Goal: Information Seeking & Learning: Find specific page/section

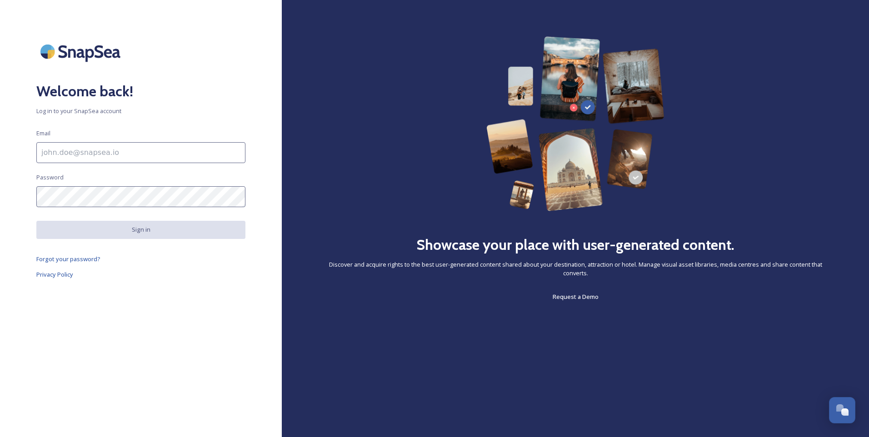
click at [77, 153] on input at bounding box center [140, 152] width 209 height 21
type input "[EMAIL_ADDRESS][DOMAIN_NAME]"
click at [151, 305] on div "Welcome back! Log in to your SnapSea account Email info@webpred.uk Password Sig…" at bounding box center [141, 218] width 282 height 364
click at [64, 260] on span "Forgot your password?" at bounding box center [68, 259] width 64 height 8
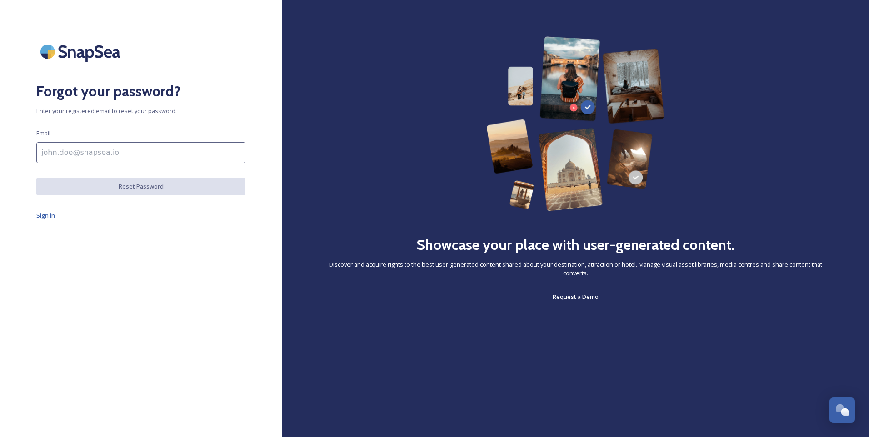
click at [71, 156] on input at bounding box center [140, 152] width 209 height 21
type input "[EMAIL_ADDRESS][DOMAIN_NAME]"
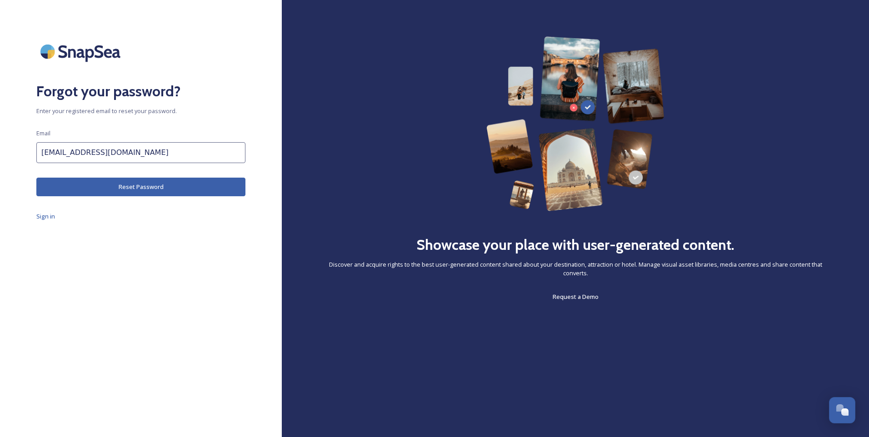
click at [128, 185] on button "Reset Password" at bounding box center [140, 187] width 209 height 19
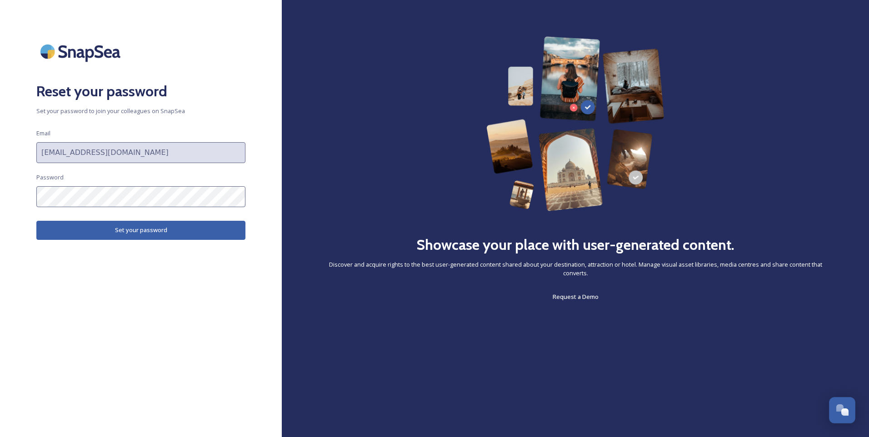
click at [134, 227] on button "Set your password" at bounding box center [140, 230] width 209 height 19
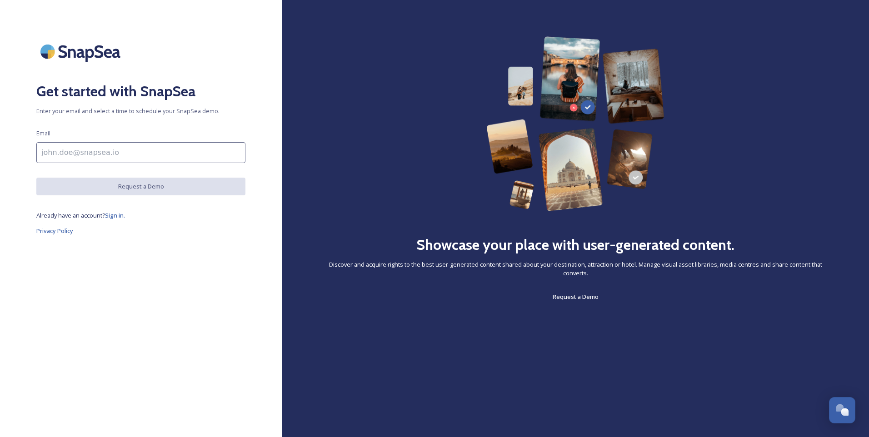
click at [71, 145] on input at bounding box center [140, 152] width 209 height 21
type input "[EMAIL_ADDRESS][DOMAIN_NAME]"
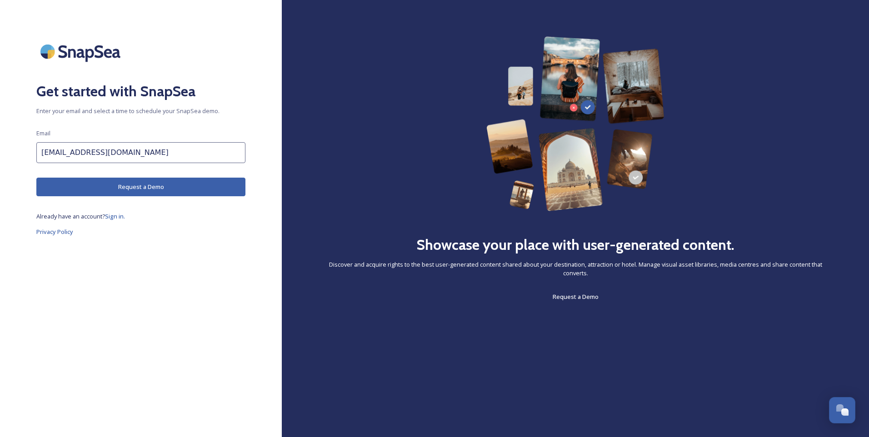
click at [190, 281] on div "Get started with SnapSea Enter your email and select a time to schedule your Sn…" at bounding box center [141, 218] width 282 height 364
click at [115, 215] on span "Sign in." at bounding box center [115, 216] width 20 height 8
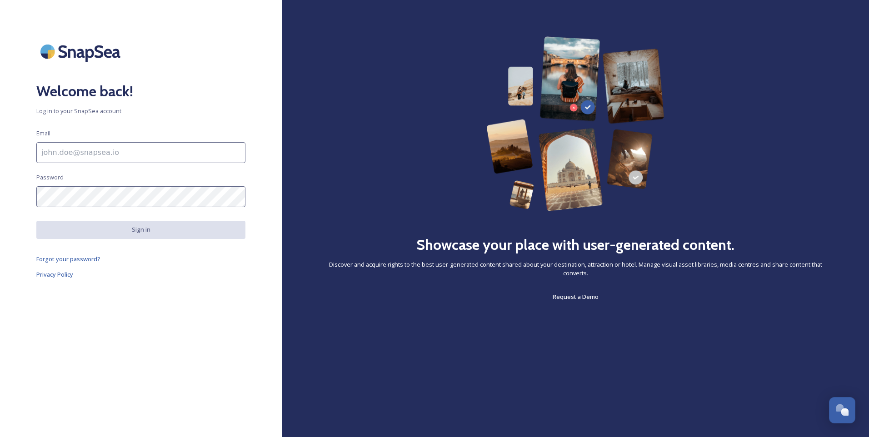
click at [65, 153] on input at bounding box center [140, 152] width 209 height 21
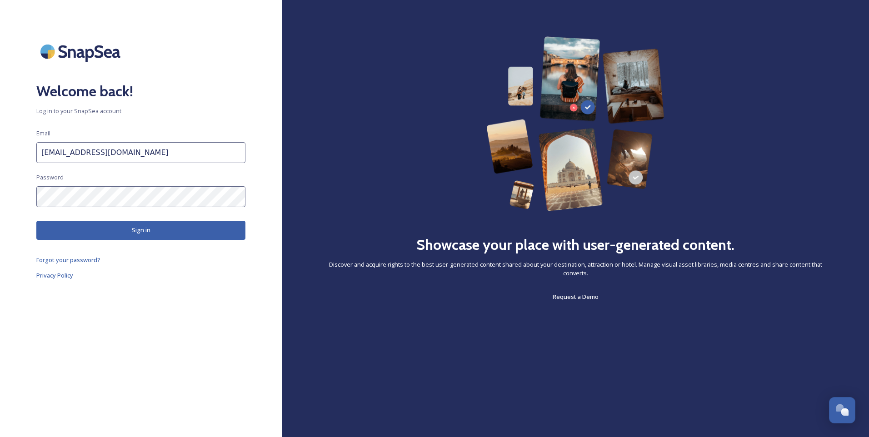
click at [125, 227] on button "Sign in" at bounding box center [140, 230] width 209 height 19
click at [26, 201] on div "Welcome back! Log in to your SnapSea account Email [EMAIL_ADDRESS][DOMAIN_NAME]…" at bounding box center [141, 218] width 282 height 364
click at [118, 150] on input "[EMAIL_ADDRESS][DOMAIN_NAME]" at bounding box center [140, 152] width 209 height 21
type input "[EMAIL_ADDRESS][DOMAIN_NAME]"
click at [13, 197] on div "Welcome back! Log in to your SnapSea account Email [EMAIL_ADDRESS][DOMAIN_NAME]…" at bounding box center [141, 218] width 282 height 364
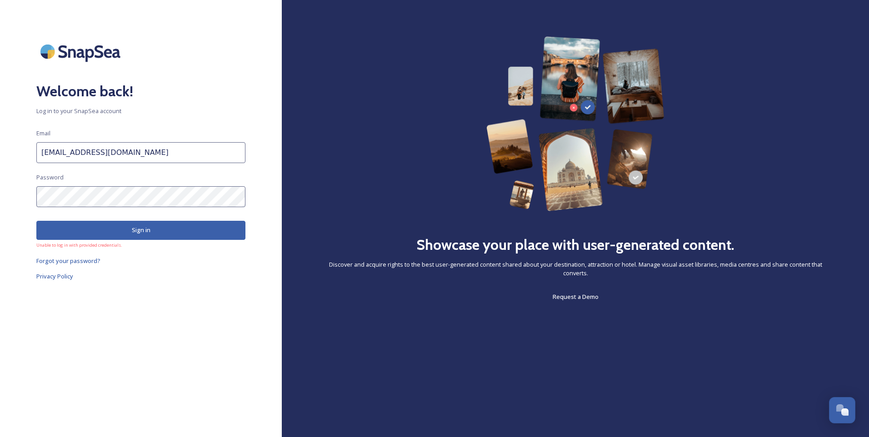
click at [151, 229] on button "Sign in" at bounding box center [140, 230] width 209 height 19
click at [5, 199] on div "Welcome back! Log in to your SnapSea account Email [EMAIL_ADDRESS][DOMAIN_NAME]…" at bounding box center [141, 218] width 282 height 364
click at [153, 234] on button "Sign in" at bounding box center [140, 230] width 209 height 19
click at [95, 334] on div "Welcome back! Log in to your SnapSea account Email [EMAIL_ADDRESS][DOMAIN_NAME]…" at bounding box center [141, 218] width 282 height 364
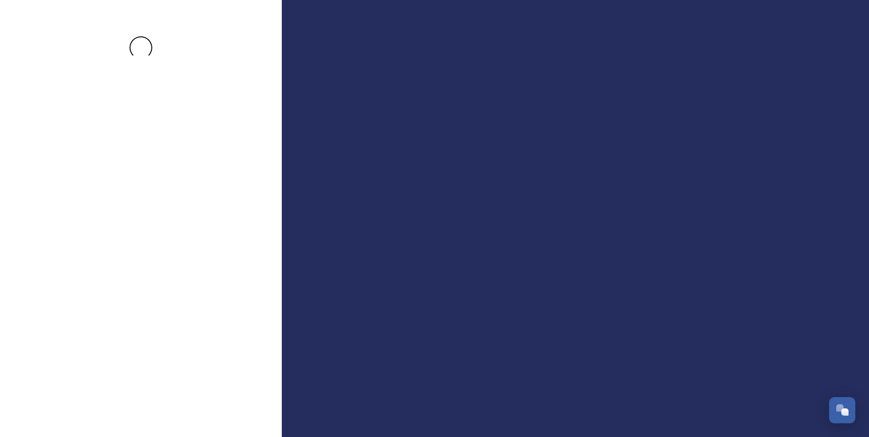
click at [69, 261] on div at bounding box center [141, 218] width 282 height 364
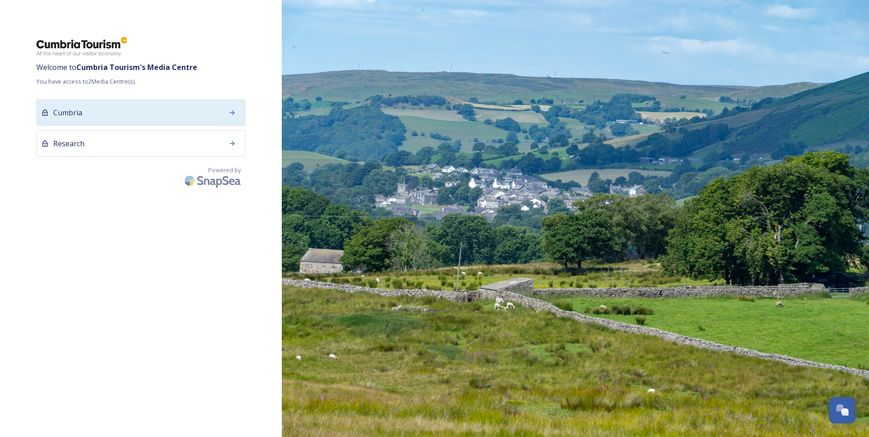
click at [234, 110] on icon at bounding box center [232, 112] width 7 height 7
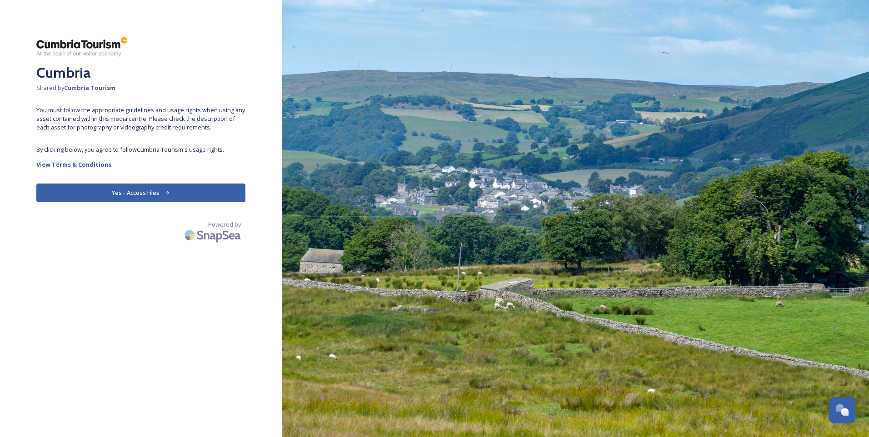
click at [152, 192] on button "Yes - Access Files" at bounding box center [140, 193] width 209 height 19
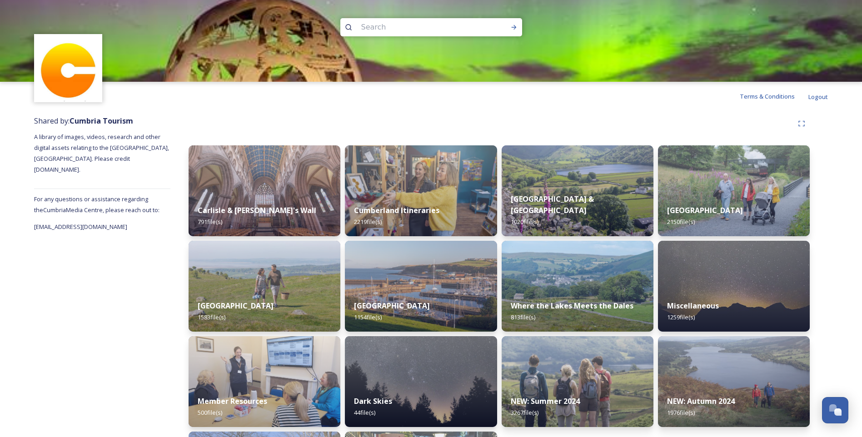
click at [64, 287] on div "Shared by: Cumbria Tourism A library of images, videos, research and other digi…" at bounding box center [102, 321] width 136 height 421
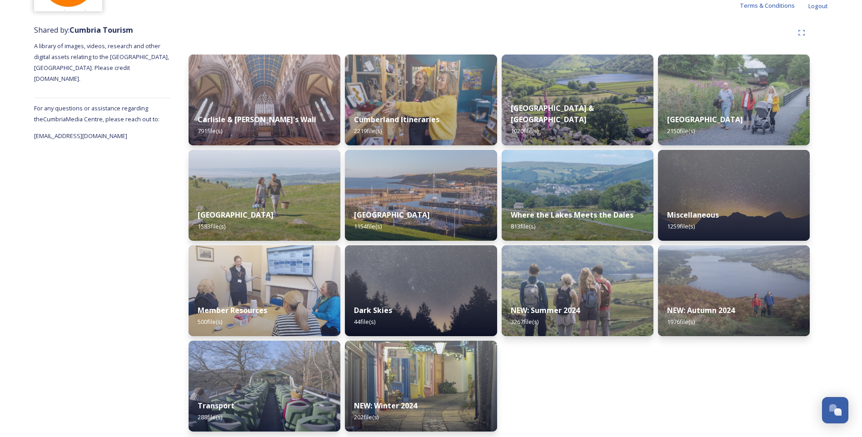
scroll to position [95, 0]
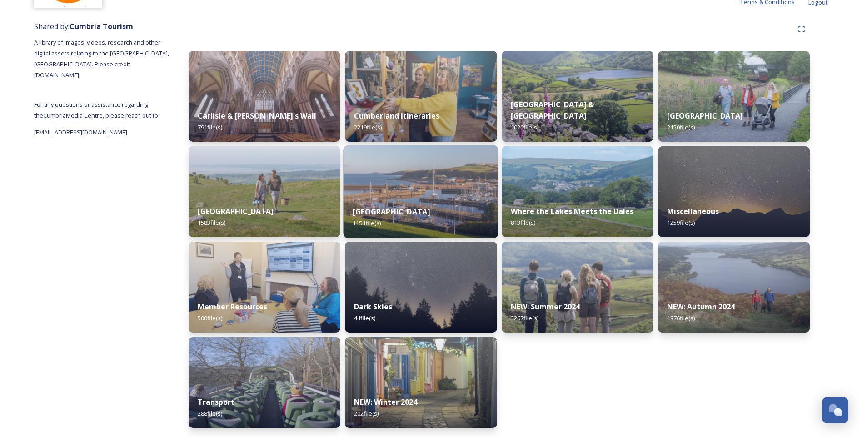
click at [432, 187] on img at bounding box center [421, 191] width 155 height 93
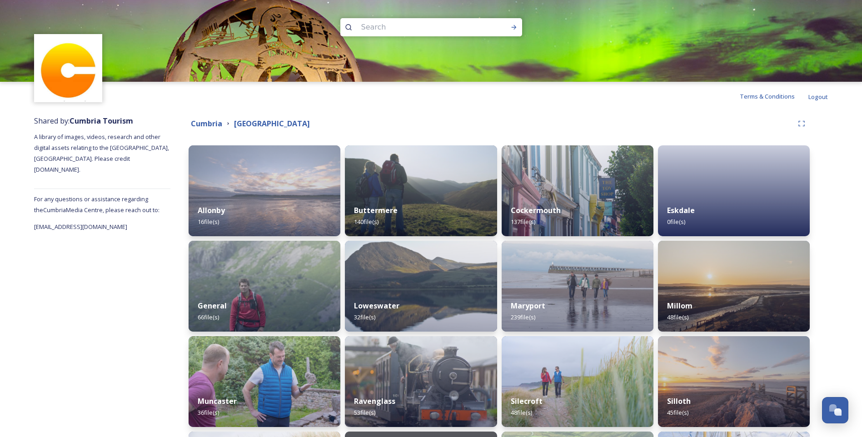
click at [51, 346] on div "Shared by: Cumbria Tourism A library of images, videos, research and other digi…" at bounding box center [102, 338] width 136 height 454
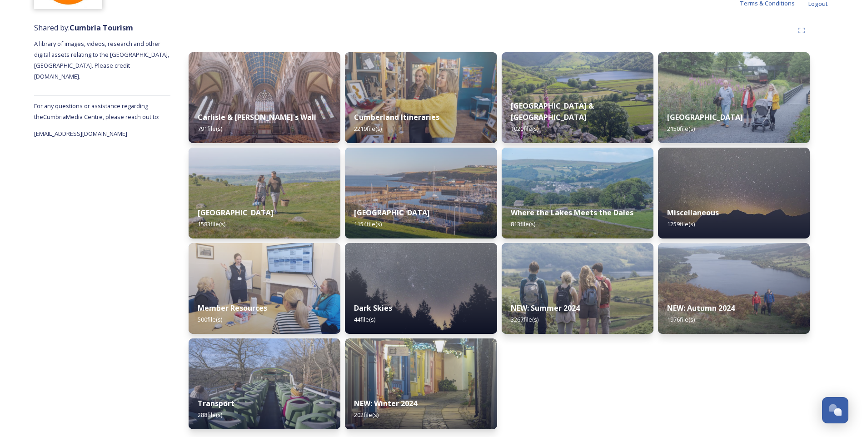
scroll to position [95, 0]
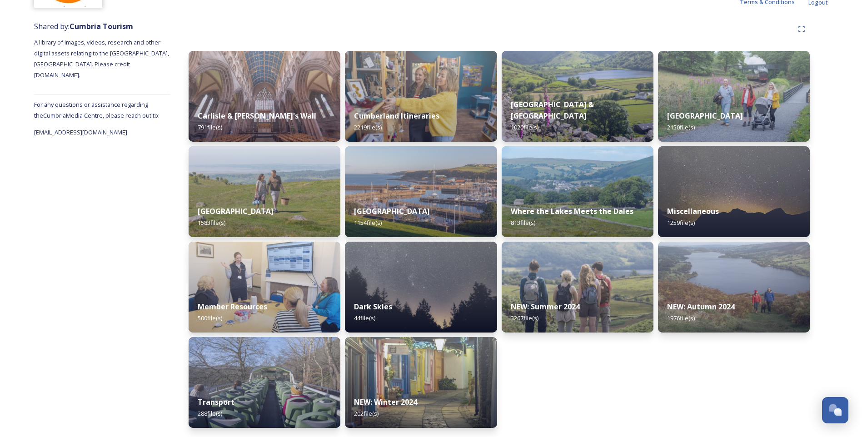
click at [102, 303] on div "Shared by: Cumbria Tourism A library of images, videos, research and other digi…" at bounding box center [102, 226] width 136 height 421
click at [105, 299] on div "Shared by: Cumbria Tourism A library of images, videos, research and other digi…" at bounding box center [102, 226] width 136 height 421
click at [317, 34] on div at bounding box center [499, 29] width 621 height 16
click at [106, 290] on div "Shared by: Cumbria Tourism A library of images, videos, research and other digi…" at bounding box center [102, 226] width 136 height 421
click at [261, 377] on img at bounding box center [264, 382] width 155 height 93
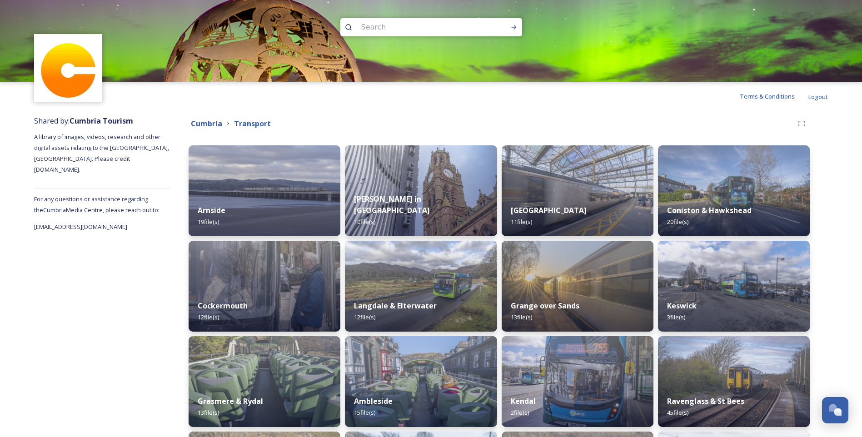
click at [97, 305] on div "Shared by: Cumbria Tourism A library of images, videos, research and other digi…" at bounding box center [102, 338] width 136 height 454
click at [680, 118] on div "Cumbria Transport" at bounding box center [499, 123] width 621 height 16
click at [379, 26] on input at bounding box center [419, 27] width 125 height 20
type input "cleator"
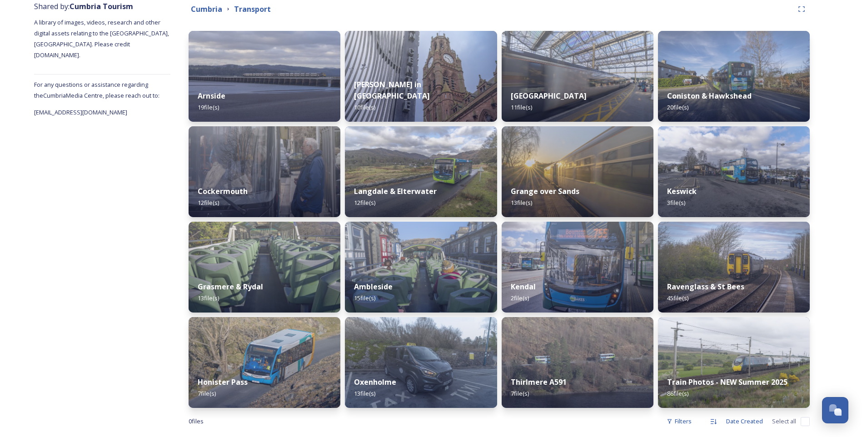
scroll to position [128, 0]
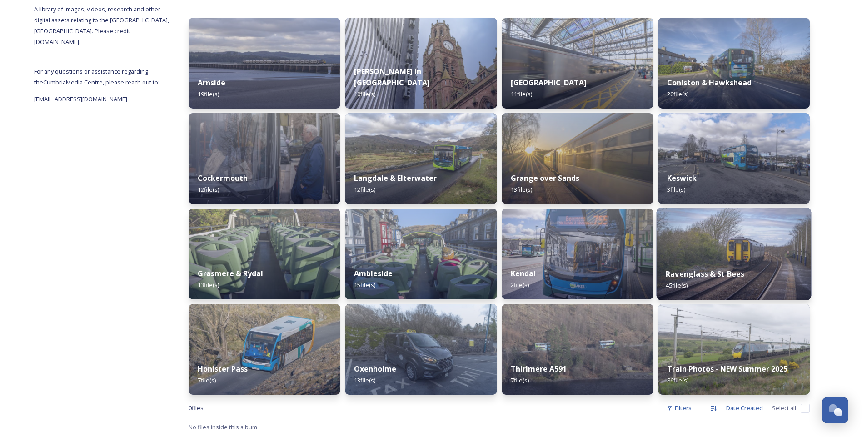
click at [751, 260] on div "Ravenglass & St Bees 45 file(s)" at bounding box center [733, 279] width 155 height 41
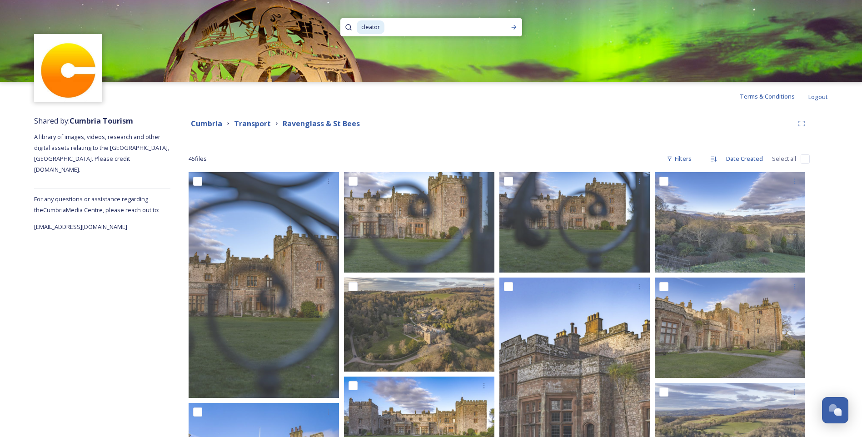
click at [413, 28] on input at bounding box center [440, 27] width 110 height 20
click at [516, 25] on icon at bounding box center [513, 27] width 7 height 7
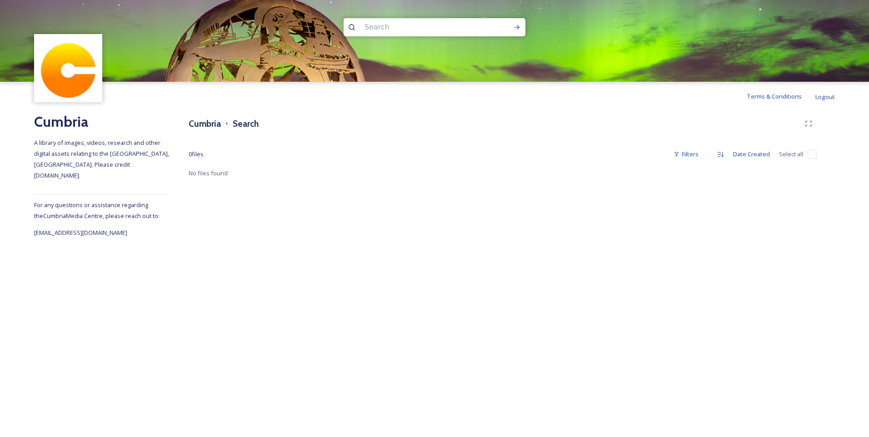
click at [399, 31] on input at bounding box center [422, 27] width 125 height 20
type input "egremont"
click at [515, 26] on icon at bounding box center [516, 27] width 7 height 7
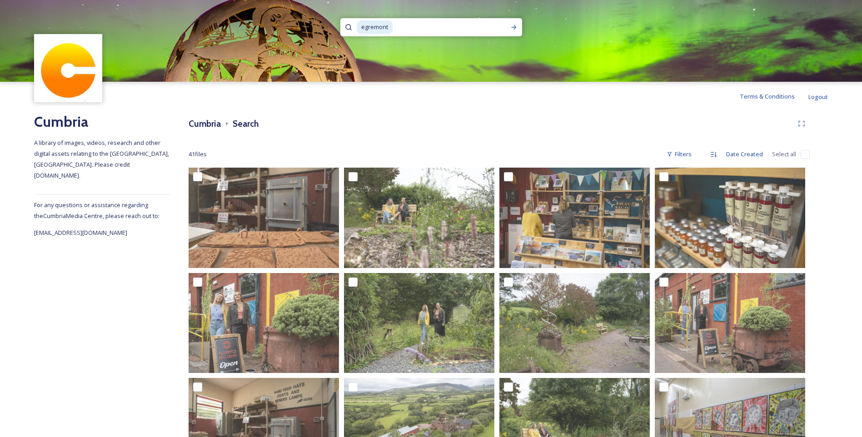
drag, startPoint x: 404, startPoint y: 30, endPoint x: 359, endPoint y: 32, distance: 44.6
click at [359, 32] on div "egremont" at bounding box center [428, 27] width 143 height 18
type input "e"
type input "workington"
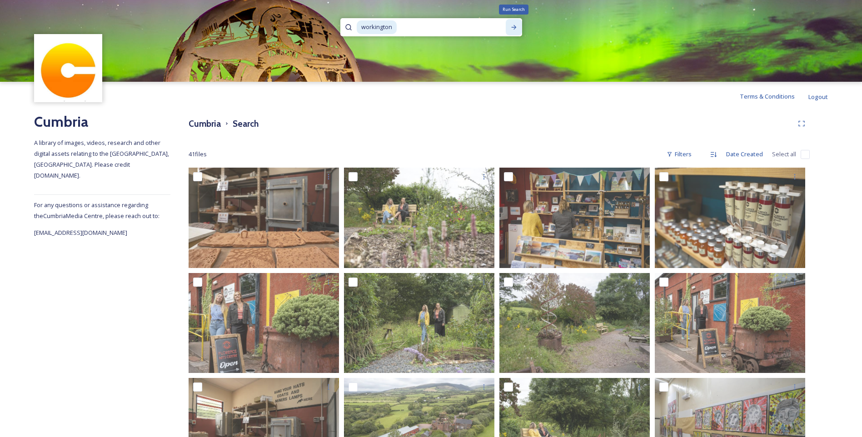
click at [513, 24] on icon at bounding box center [513, 27] width 7 height 7
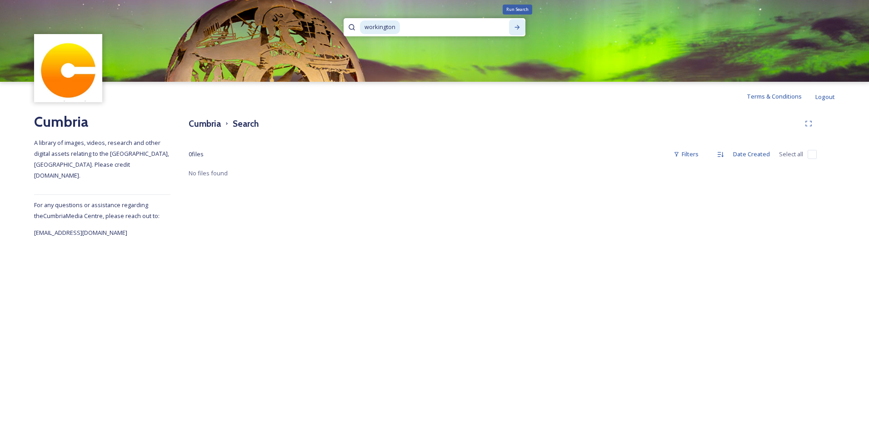
click at [518, 27] on icon at bounding box center [517, 27] width 5 height 5
click at [464, 94] on div "Terms & Conditions Logout" at bounding box center [434, 96] width 869 height 29
click at [146, 332] on div "workington Terms & Conditions Logout Cumbria A library of images, videos, resea…" at bounding box center [434, 218] width 869 height 437
click at [231, 348] on div "workington Terms & Conditions Logout Cumbria A library of images, videos, resea…" at bounding box center [434, 218] width 869 height 437
